Goal: Find specific page/section

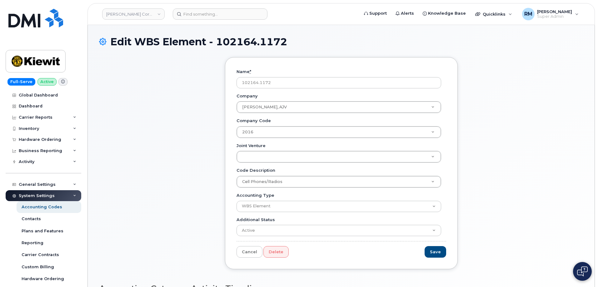
click at [183, 186] on div "Name * 102164.1172 Company Kiewit-Weeks-Massman, AJV Company Company Cell Phone…" at bounding box center [341, 167] width 484 height 221
click at [126, 166] on div "Name * 102164.1172 Company Kiewit-Weeks-Massman, AJV Company Company Cell Phone…" at bounding box center [341, 167] width 484 height 221
click at [164, 120] on div "Name * 102164.1172 Company Kiewit-Weeks-Massman, AJV Company Company Cell Phone…" at bounding box center [341, 167] width 484 height 221
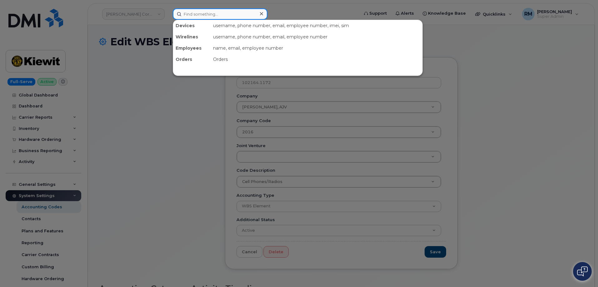
click at [195, 16] on input at bounding box center [220, 13] width 95 height 11
click at [160, 108] on div at bounding box center [299, 143] width 598 height 287
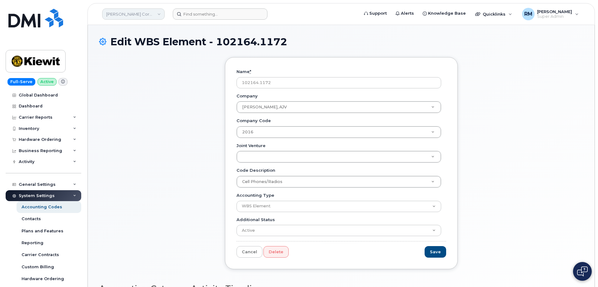
click at [146, 12] on link "Kiewit Corporation" at bounding box center [133, 13] width 62 height 11
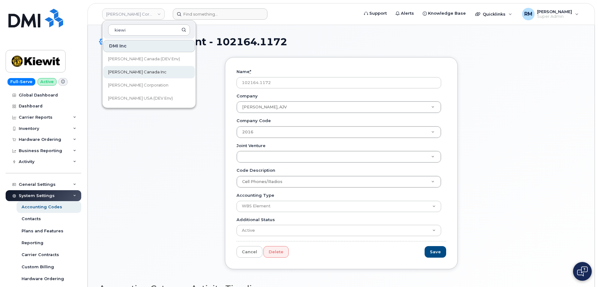
type input "kiewi"
click at [136, 70] on span "[PERSON_NAME] Canada Inc" at bounding box center [137, 72] width 58 height 6
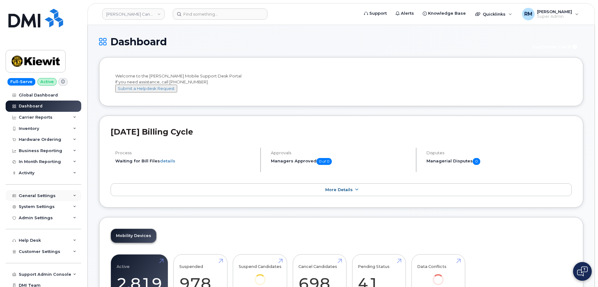
click at [66, 194] on div "General Settings" at bounding box center [44, 195] width 76 height 11
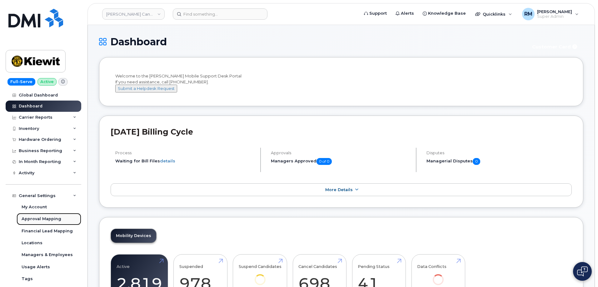
click at [47, 218] on div "Approval Mapping" at bounding box center [42, 219] width 40 height 6
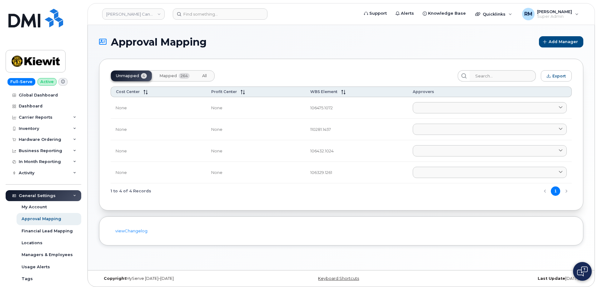
click at [173, 75] on span "Mapped" at bounding box center [167, 75] width 17 height 5
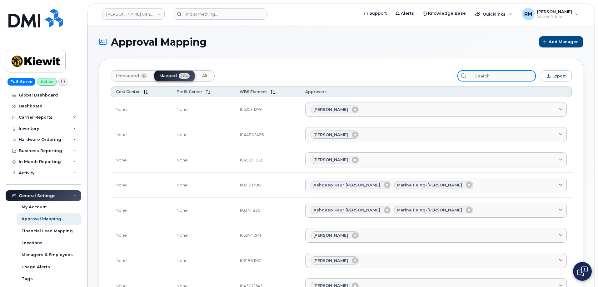
click at [494, 77] on input "search" at bounding box center [502, 75] width 67 height 11
paste input "106381.1086"
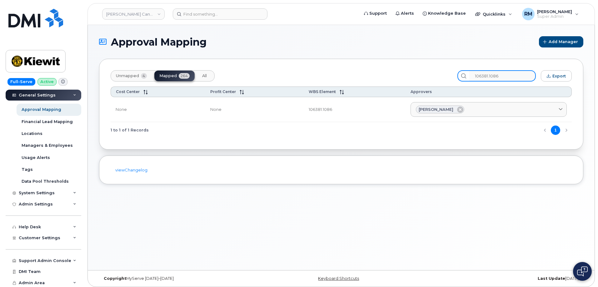
scroll to position [111, 0]
type input "106381.1086"
